Goal: Obtain resource: Obtain resource

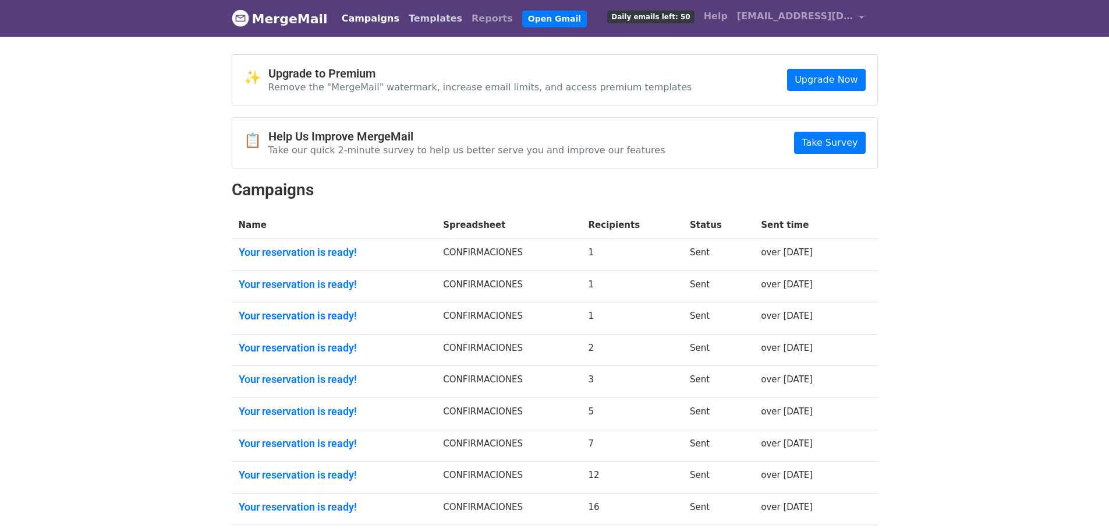
click at [406, 22] on link "Templates" at bounding box center [435, 18] width 63 height 23
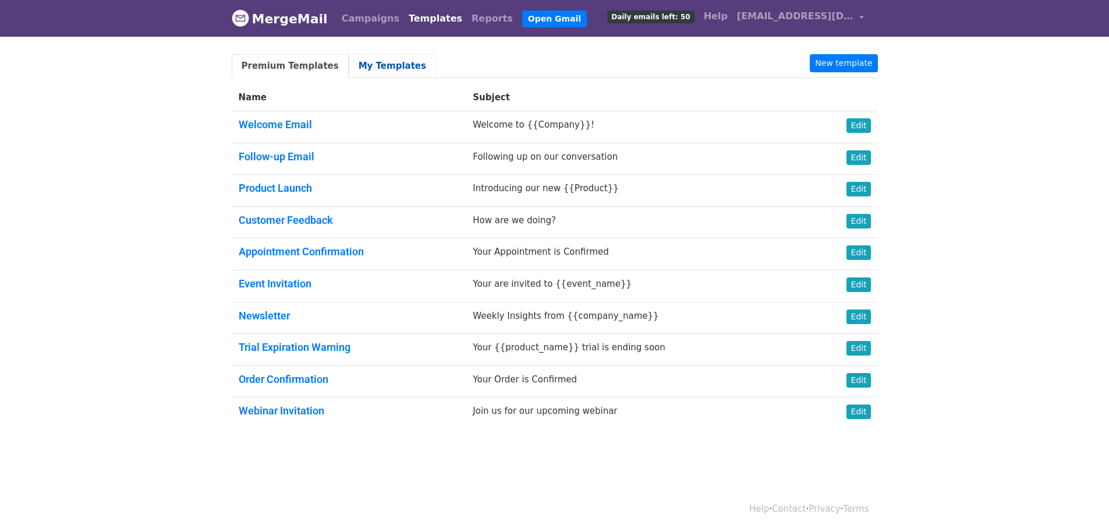
click at [391, 68] on link "My Templates" at bounding box center [392, 66] width 87 height 24
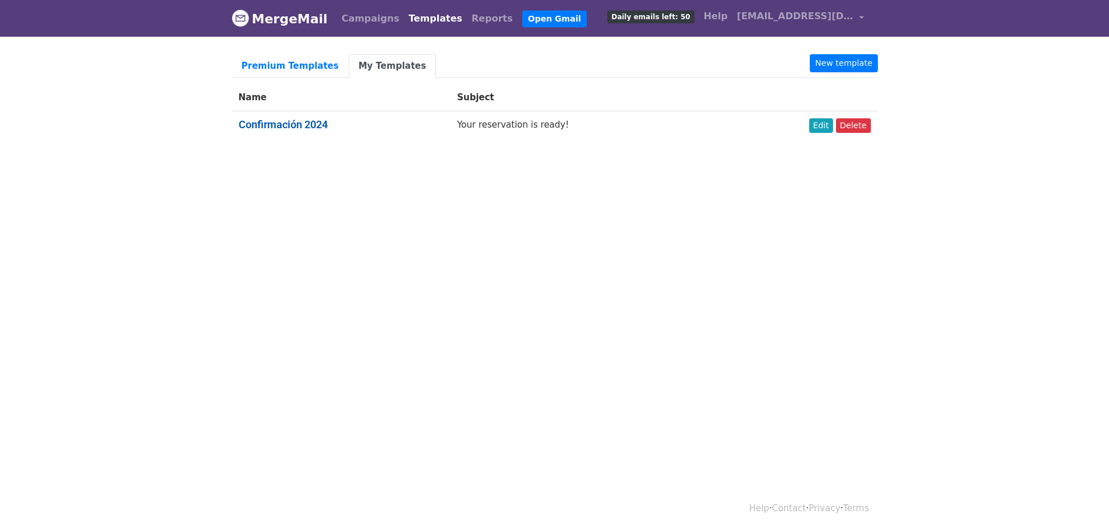
click at [302, 119] on link "Confirmación 2024" at bounding box center [283, 124] width 89 height 12
